Goal: Task Accomplishment & Management: Manage account settings

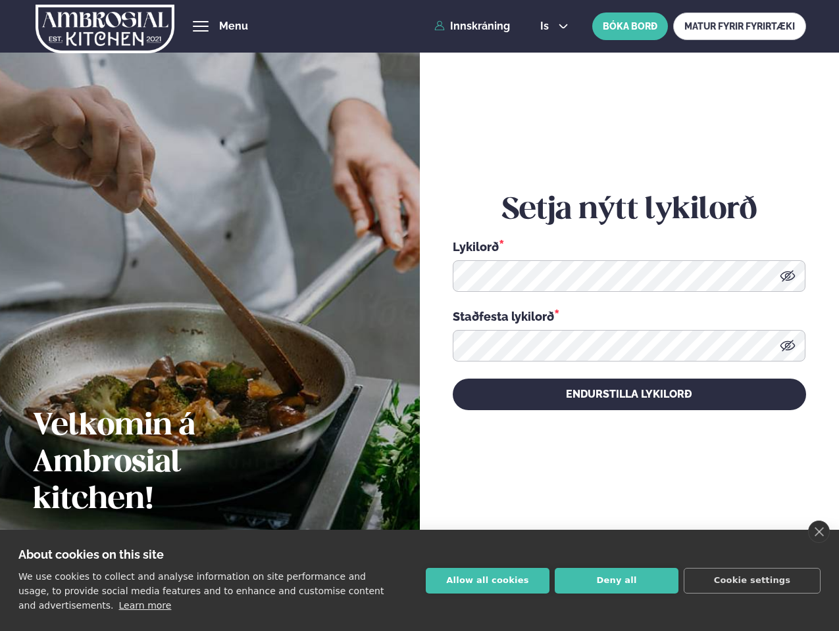
click at [818, 532] on link "close" at bounding box center [819, 532] width 22 height 22
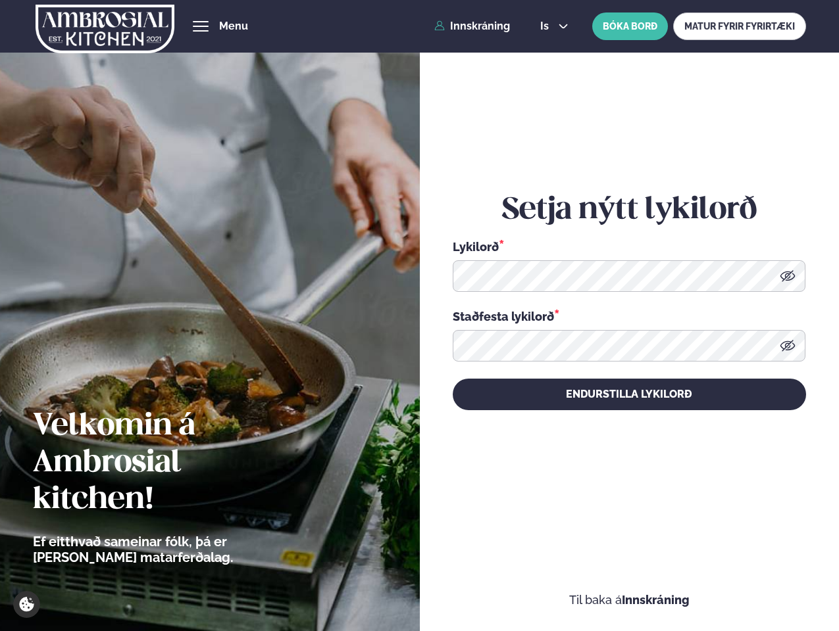
click at [487, 581] on div "Setja nýtt lykilorð Lykilorð * Staðfesta lykilorð * Endurstilla lykilorð" at bounding box center [629, 301] width 353 height 562
click at [616, 581] on div "Setja nýtt lykilorð Lykilorð * Staðfesta lykilorð * Endurstilla lykilorð" at bounding box center [629, 301] width 353 height 562
click at [752, 581] on div "Setja nýtt lykilorð Lykilorð * Staðfesta lykilorð * Endurstilla lykilorð" at bounding box center [629, 301] width 353 height 562
click at [201, 26] on span "hamburger" at bounding box center [201, 26] width 12 height 12
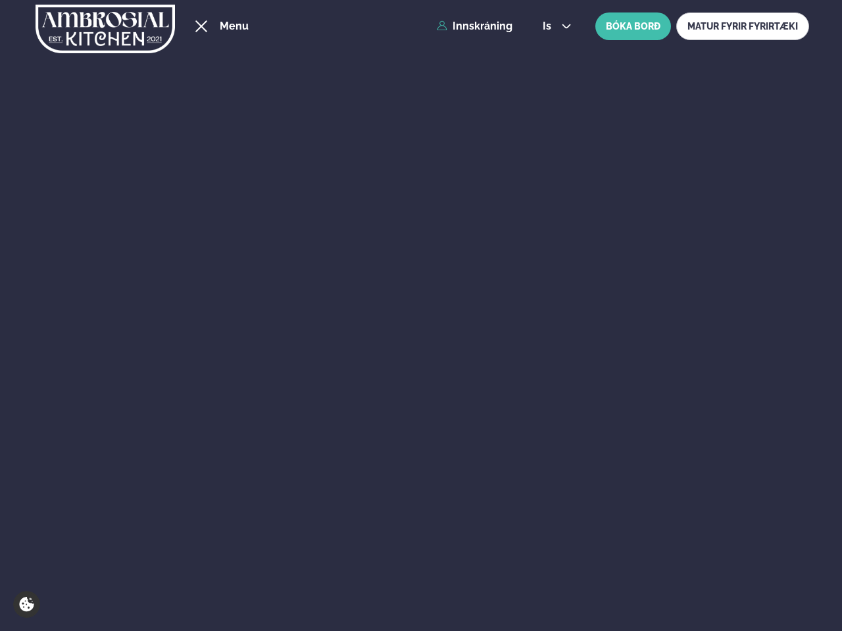
click at [553, 26] on span "is" at bounding box center [549, 26] width 12 height 11
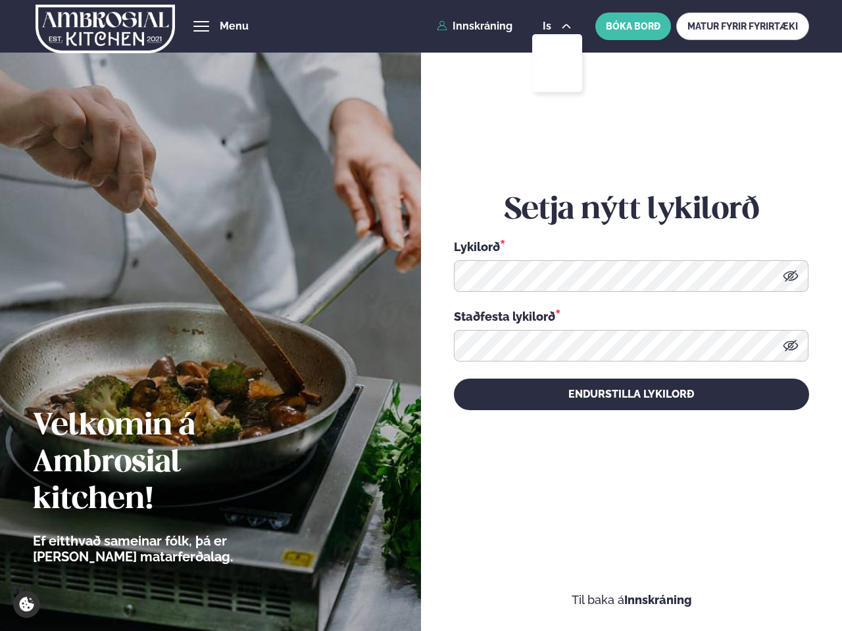
click at [787, 276] on icon at bounding box center [790, 275] width 15 height 11
click at [787, 346] on icon at bounding box center [790, 345] width 15 height 11
